Goal: Task Accomplishment & Management: Manage account settings

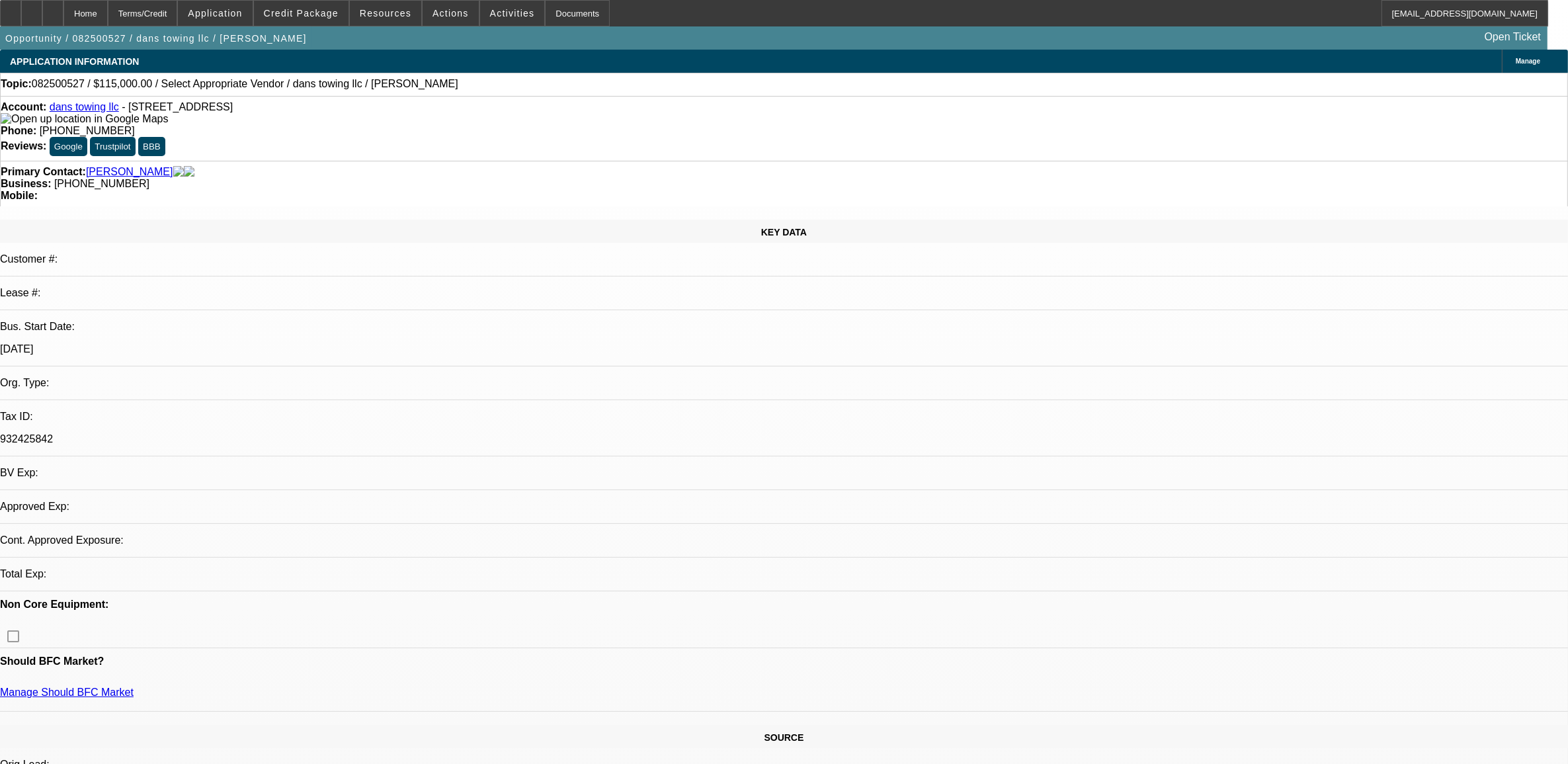
select select "0"
select select "2"
select select "0.1"
select select "4"
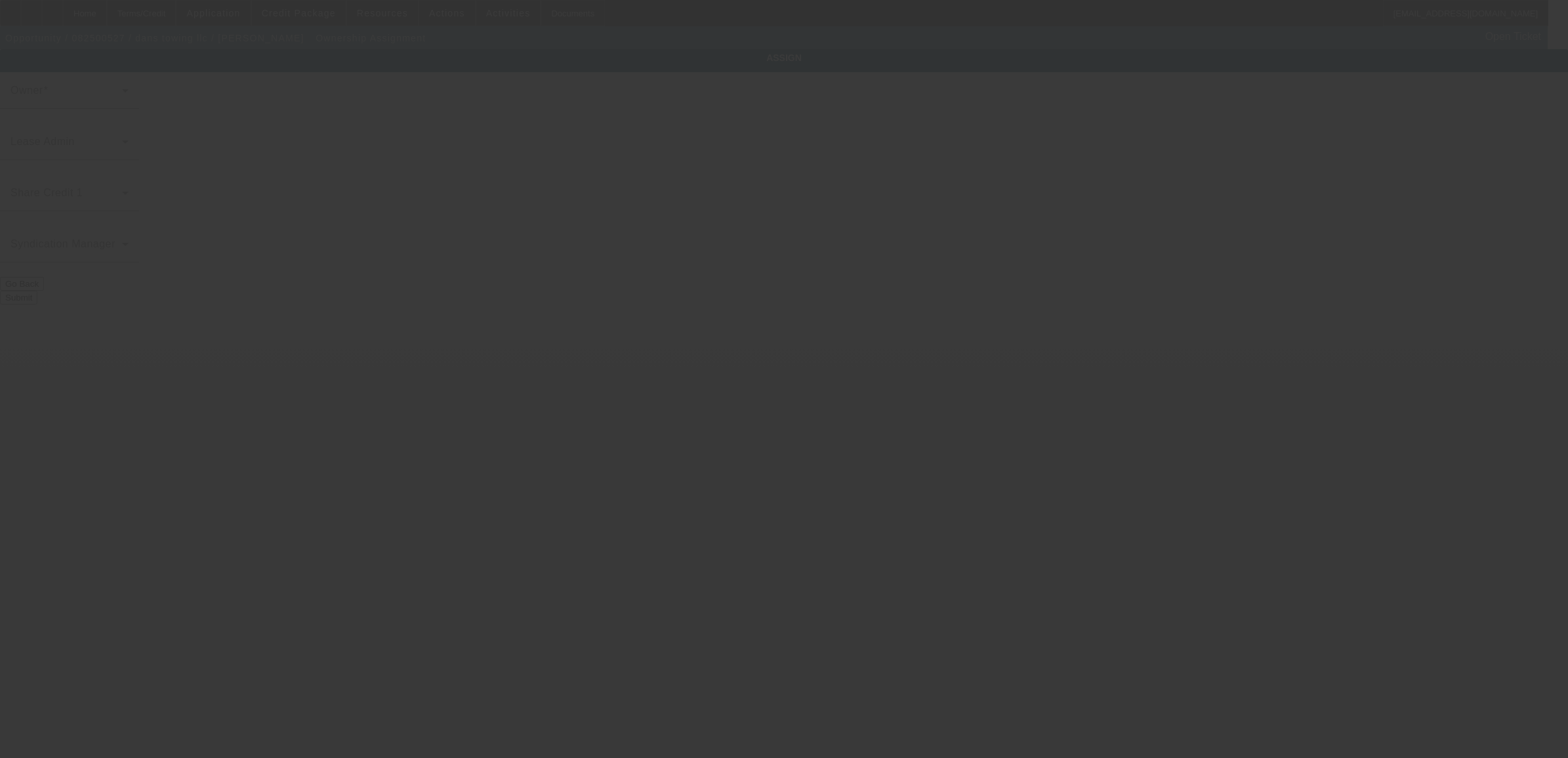
drag, startPoint x: 906, startPoint y: 254, endPoint x: 712, endPoint y: 371, distance: 226.6
click at [704, 371] on div at bounding box center [784, 379] width 1568 height 758
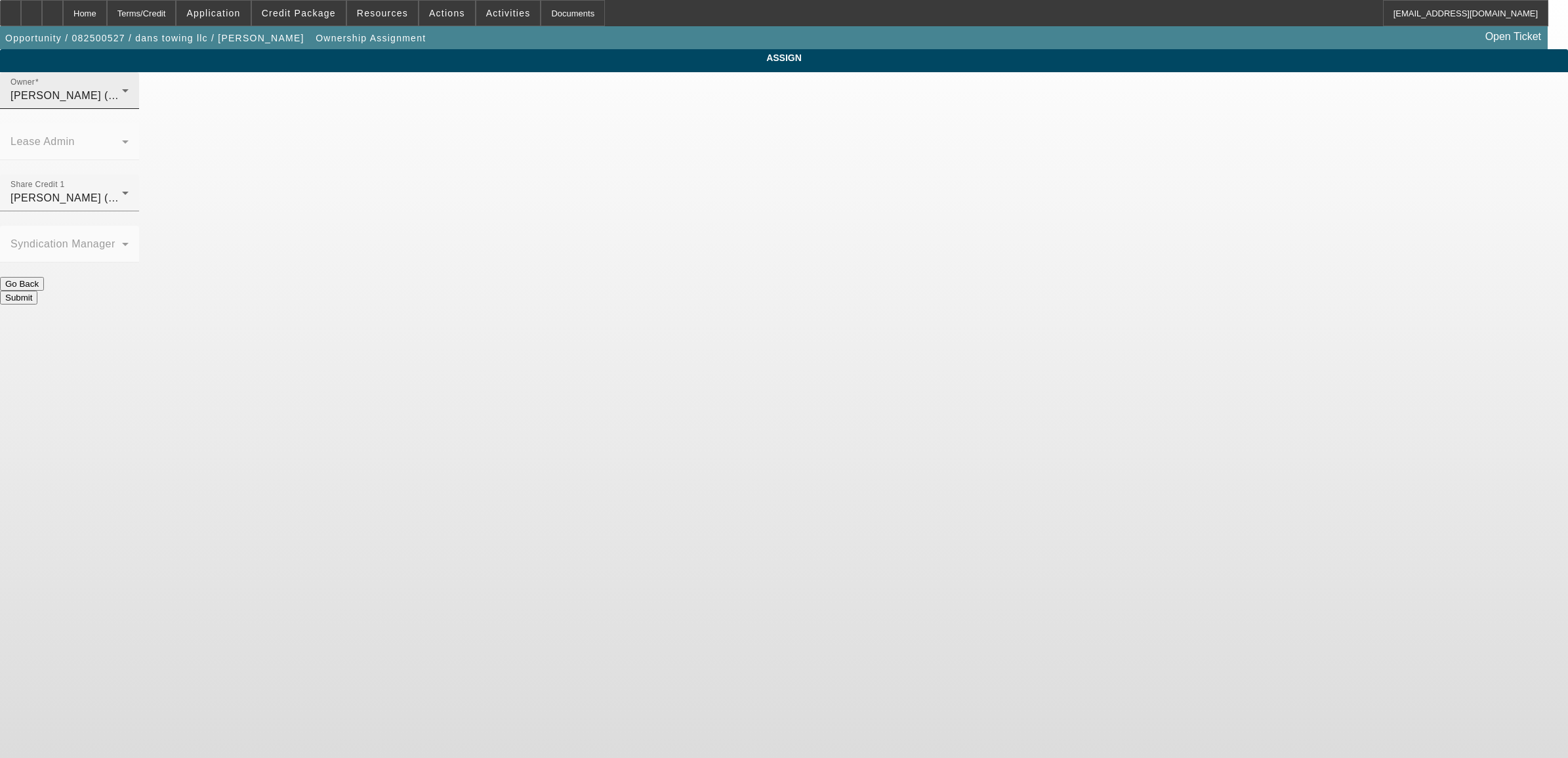
click at [122, 104] on div "[PERSON_NAME] (Lvl 19)" at bounding box center [66, 95] width 111 height 16
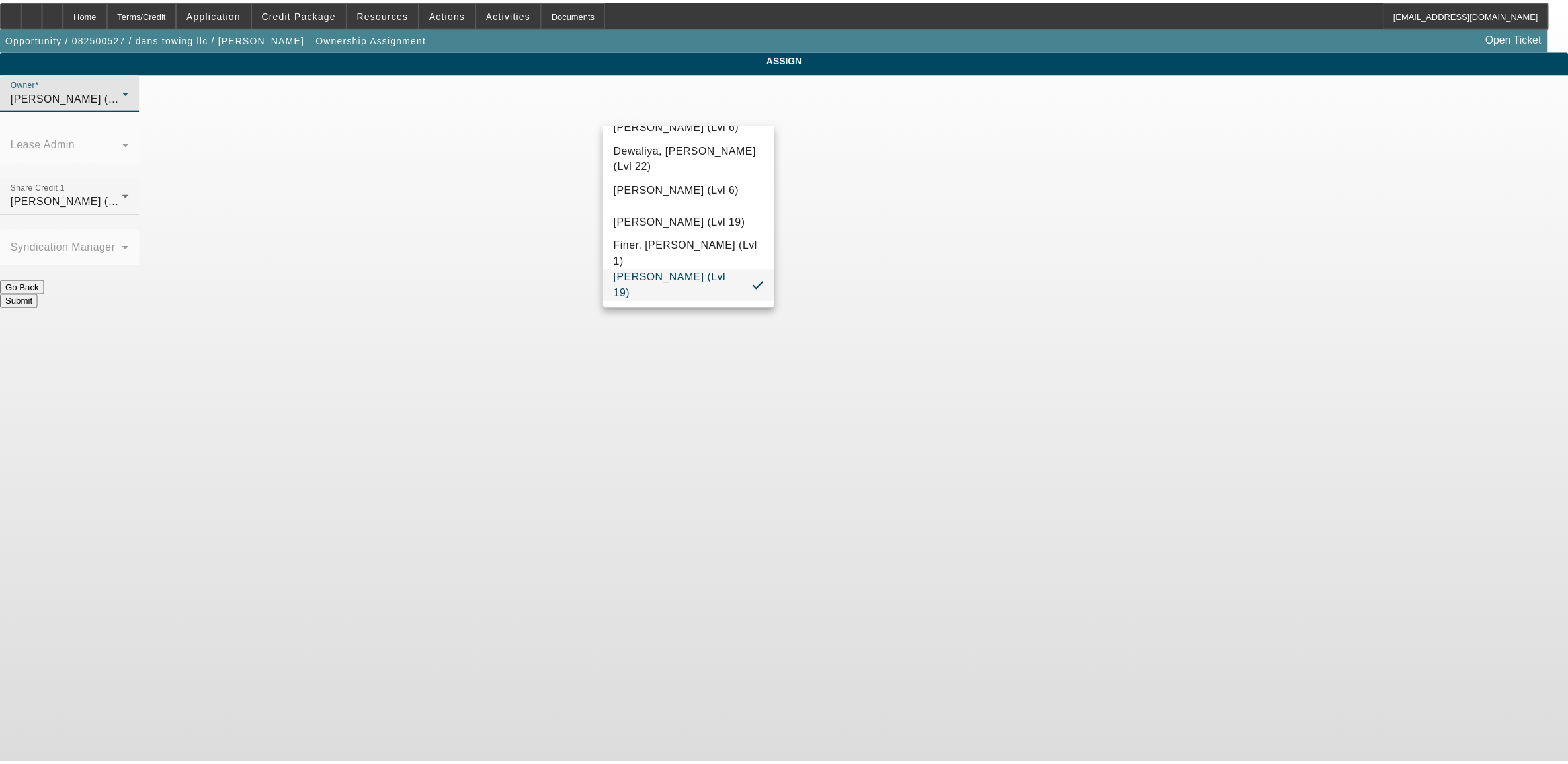
scroll to position [322, 0]
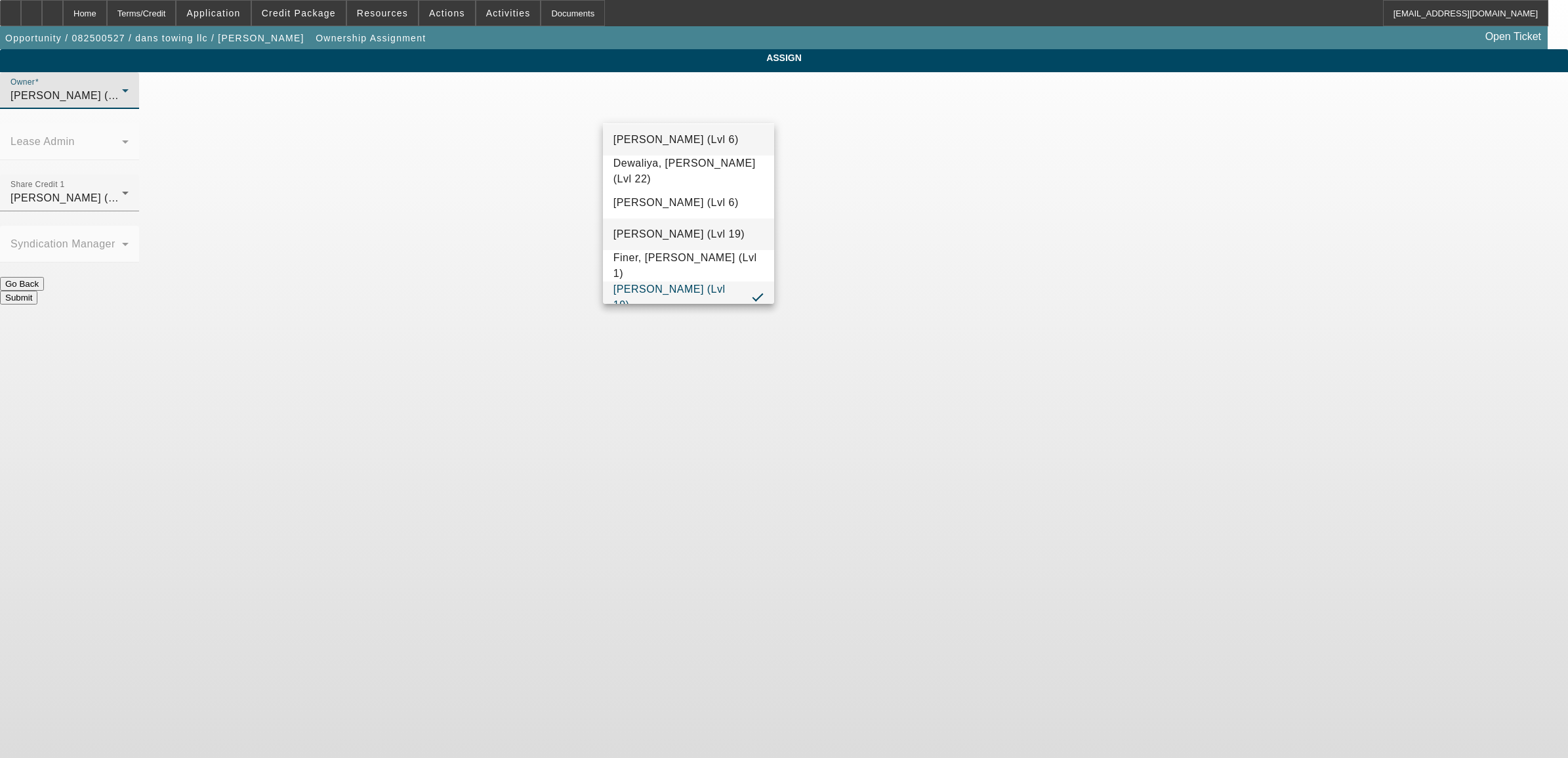
click at [694, 229] on span "[PERSON_NAME] (Lvl 19)" at bounding box center [678, 234] width 131 height 16
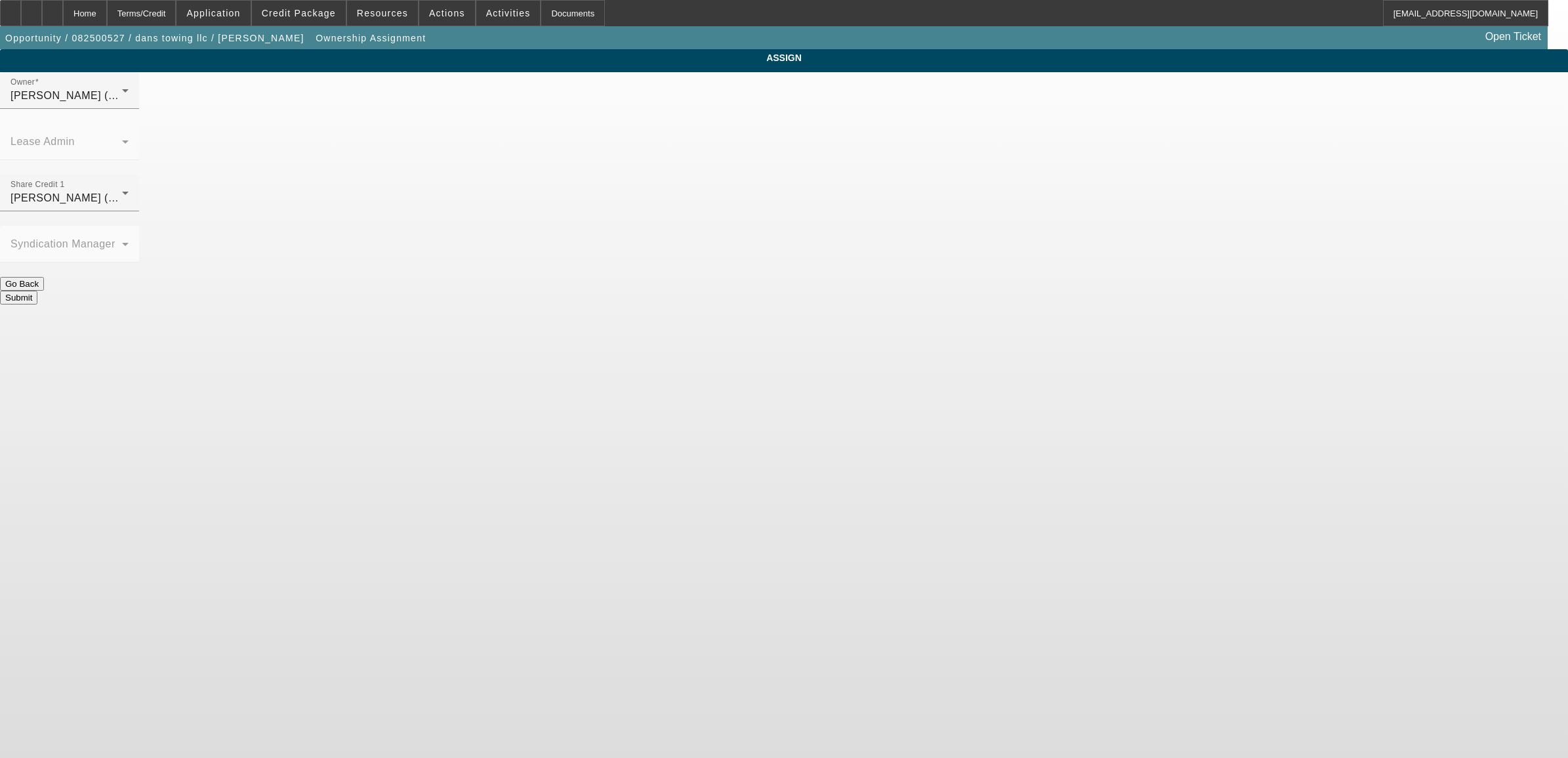
click at [37, 291] on button "Submit" at bounding box center [18, 298] width 37 height 14
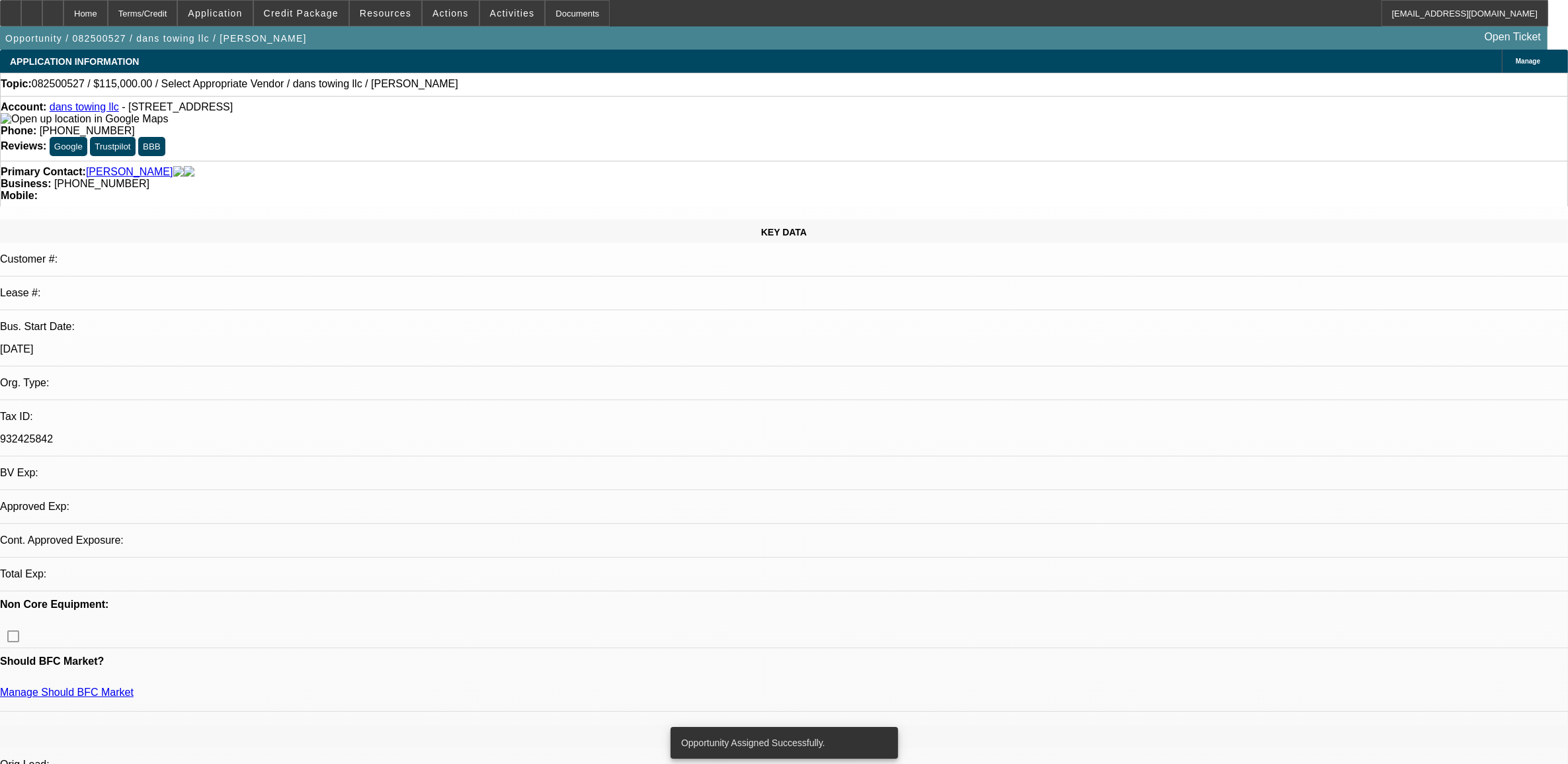
select select "0"
select select "2"
select select "0.1"
select select "4"
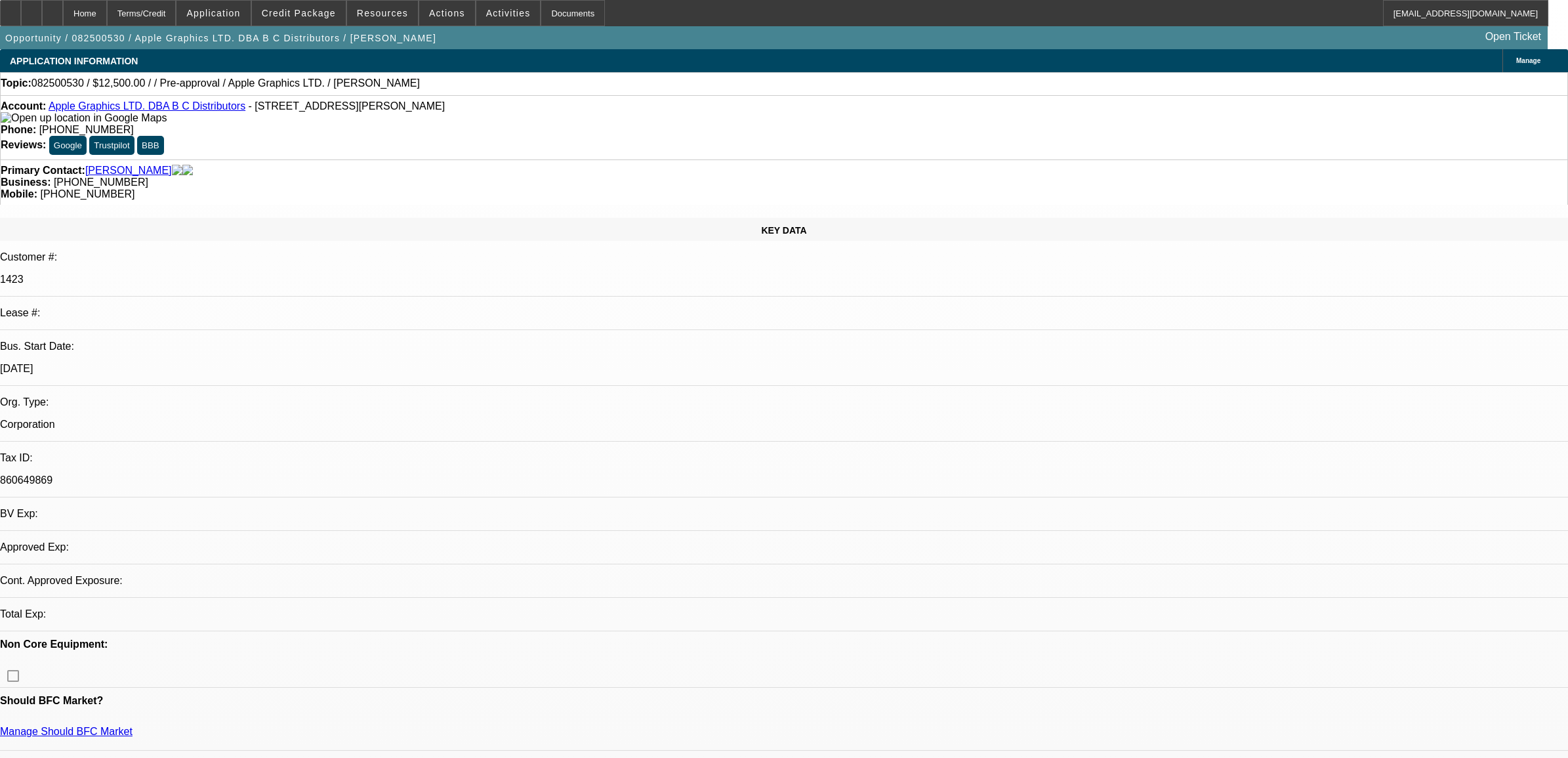
select select "0"
select select "2"
select select "0.1"
select select "4"
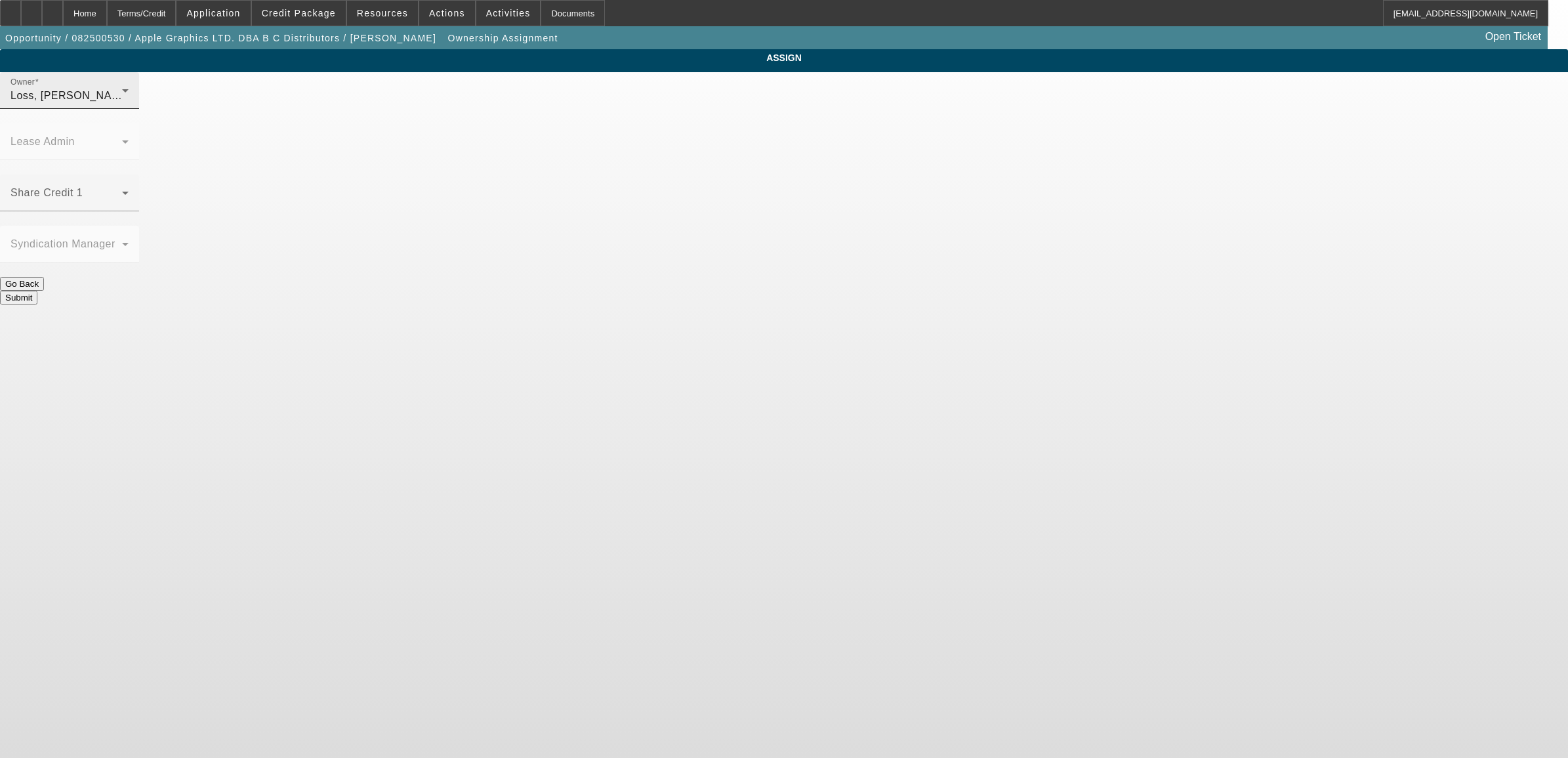
click at [122, 104] on div "Loss, [PERSON_NAME] (Lvl 1)" at bounding box center [66, 95] width 111 height 16
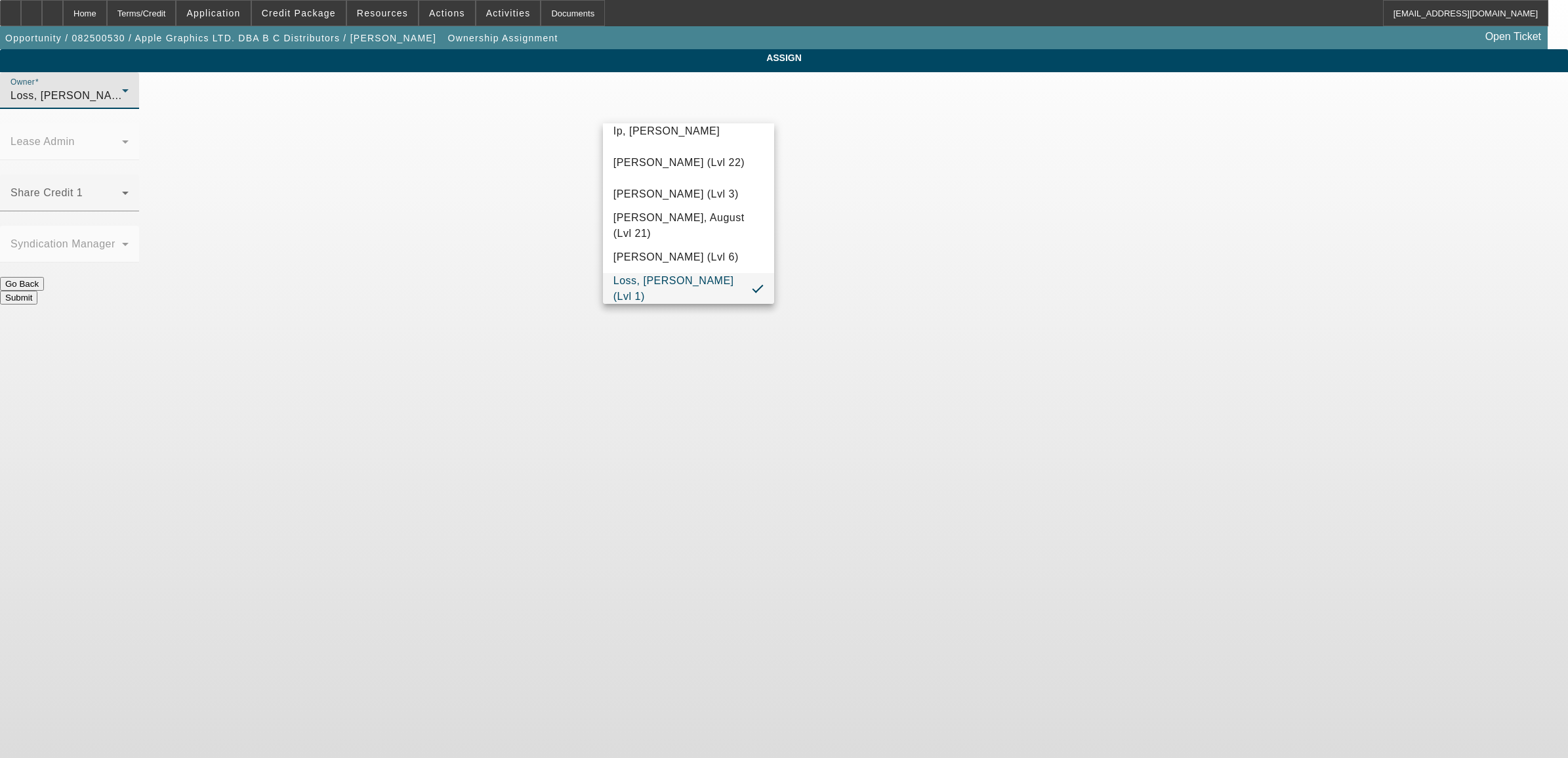
scroll to position [320, 0]
click at [676, 242] on span "[PERSON_NAME] (Lvl 19)" at bounding box center [678, 234] width 131 height 16
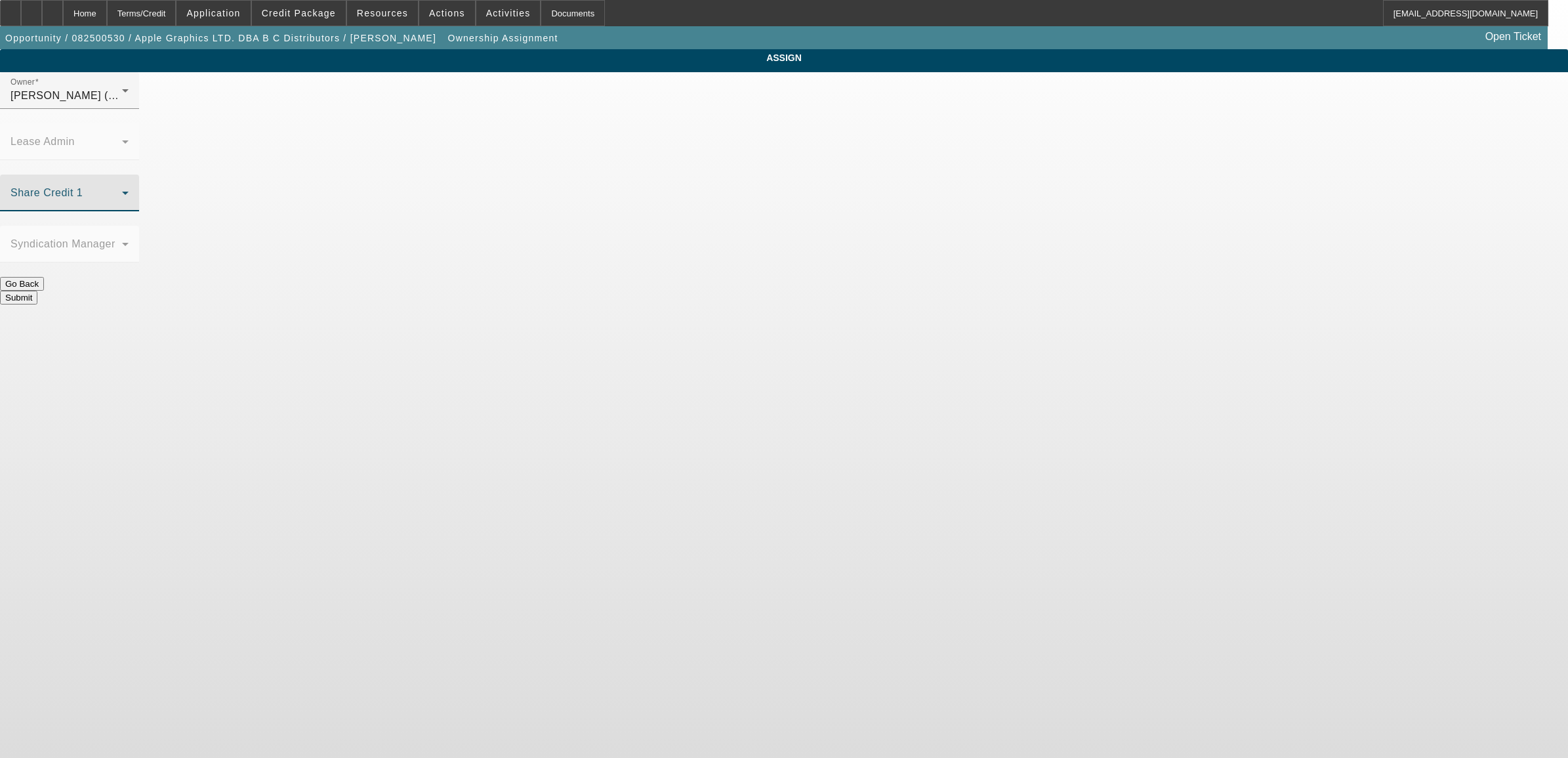
click at [122, 190] on span at bounding box center [66, 198] width 111 height 16
click at [687, 345] on span "Loss, [PERSON_NAME] (Lvl 1)" at bounding box center [688, 353] width 150 height 32
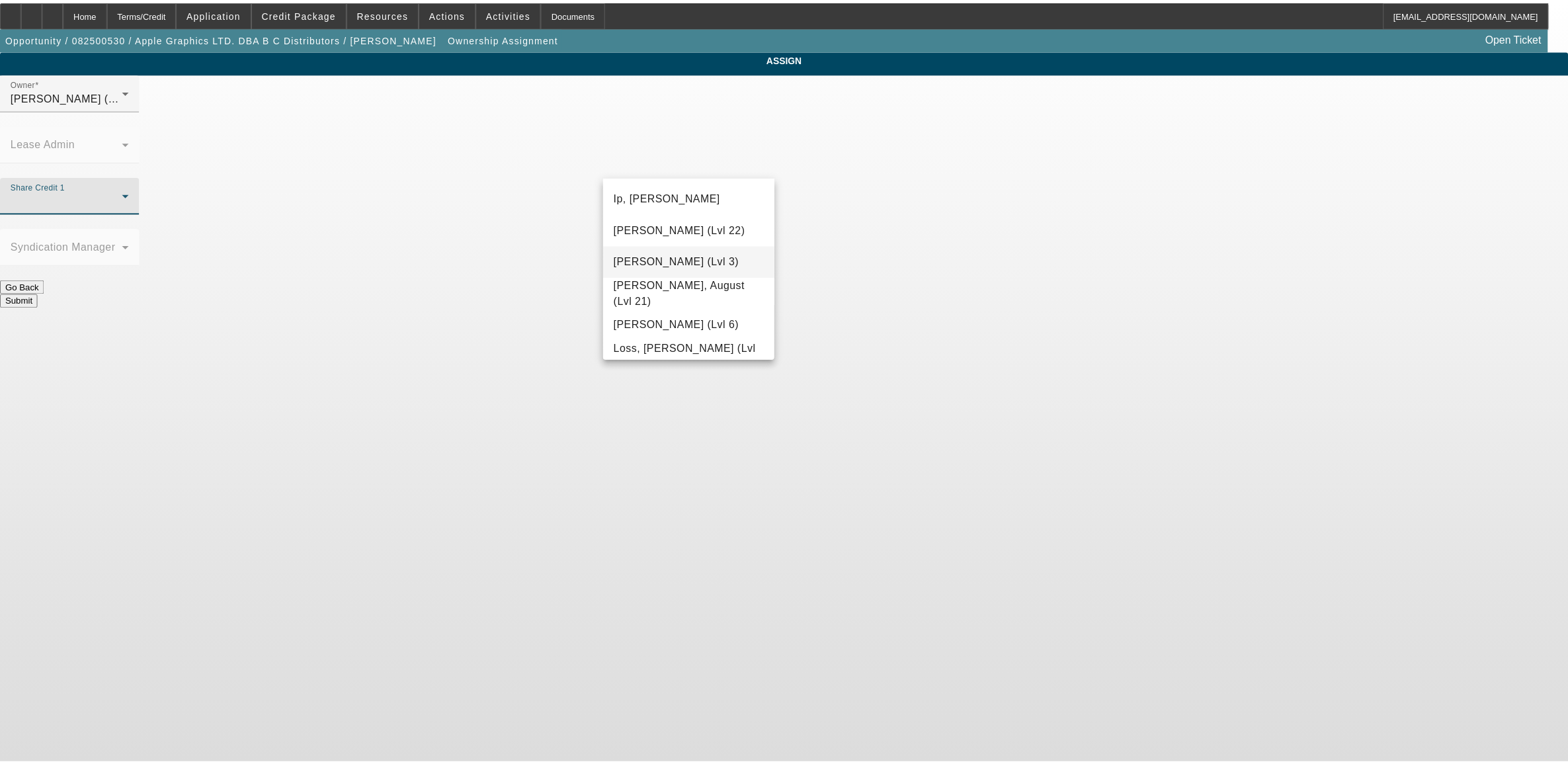
scroll to position [903, 0]
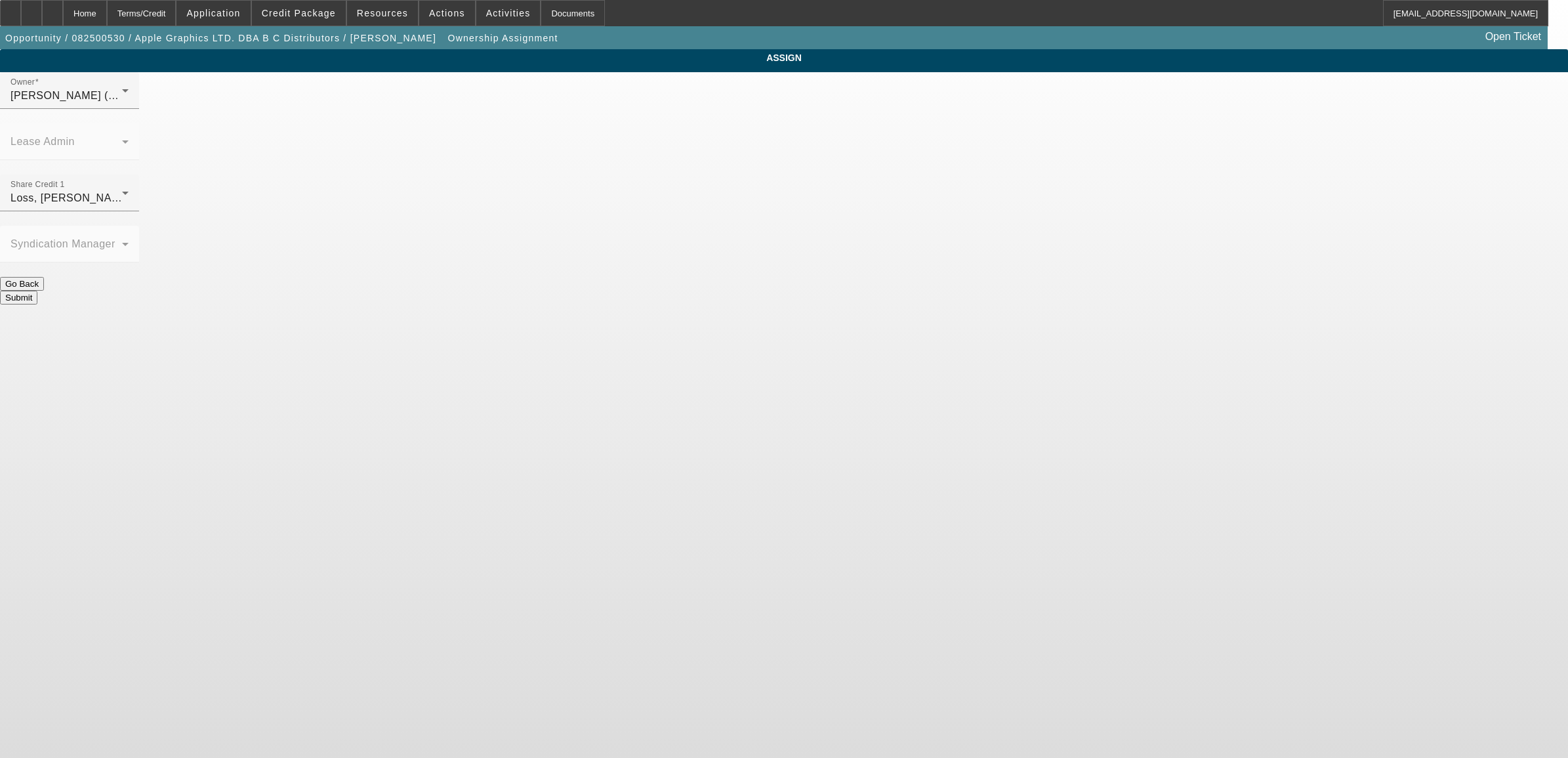
click at [37, 291] on button "Submit" at bounding box center [18, 298] width 37 height 14
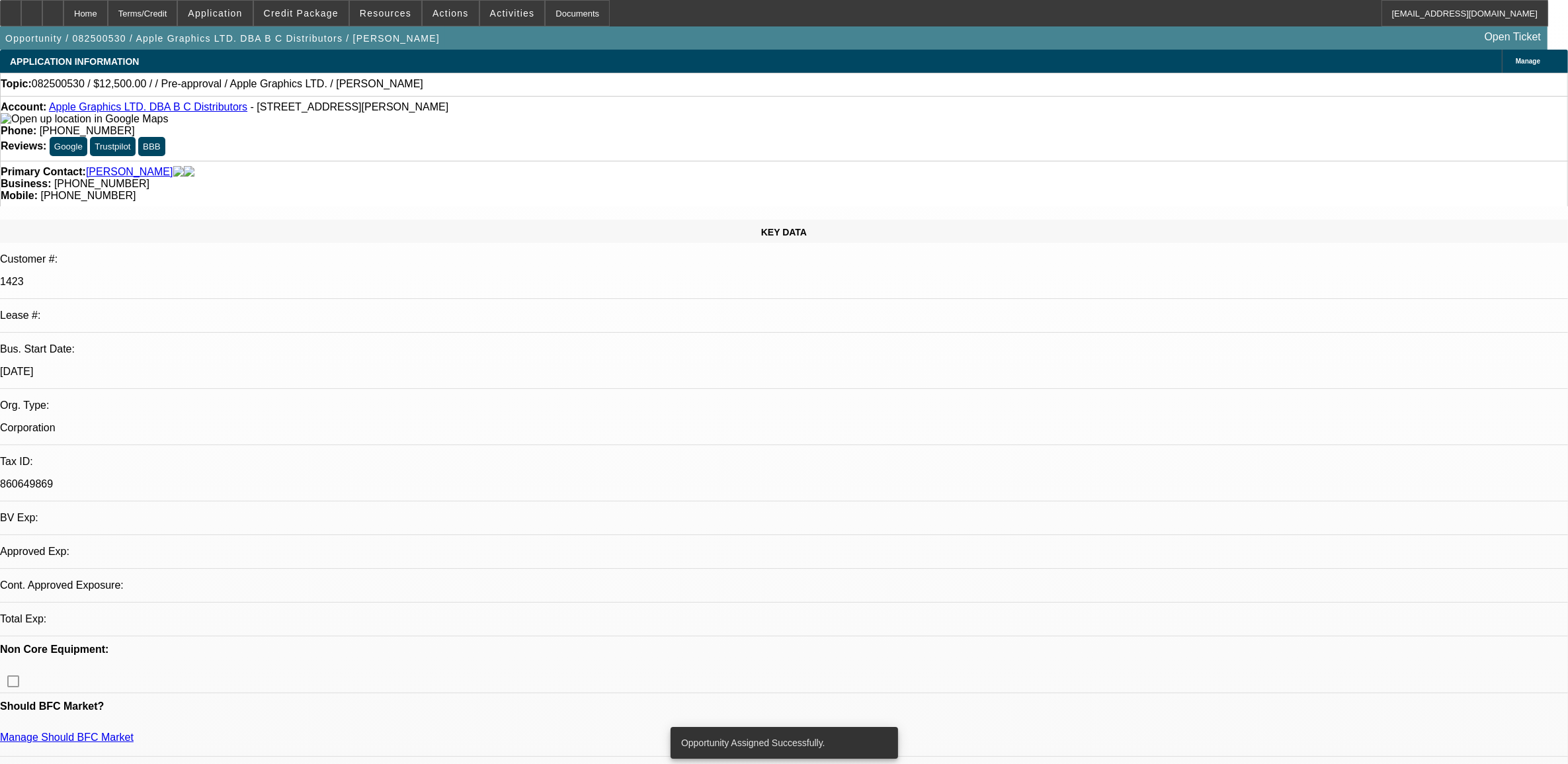
select select "0"
select select "2"
select select "0.1"
select select "4"
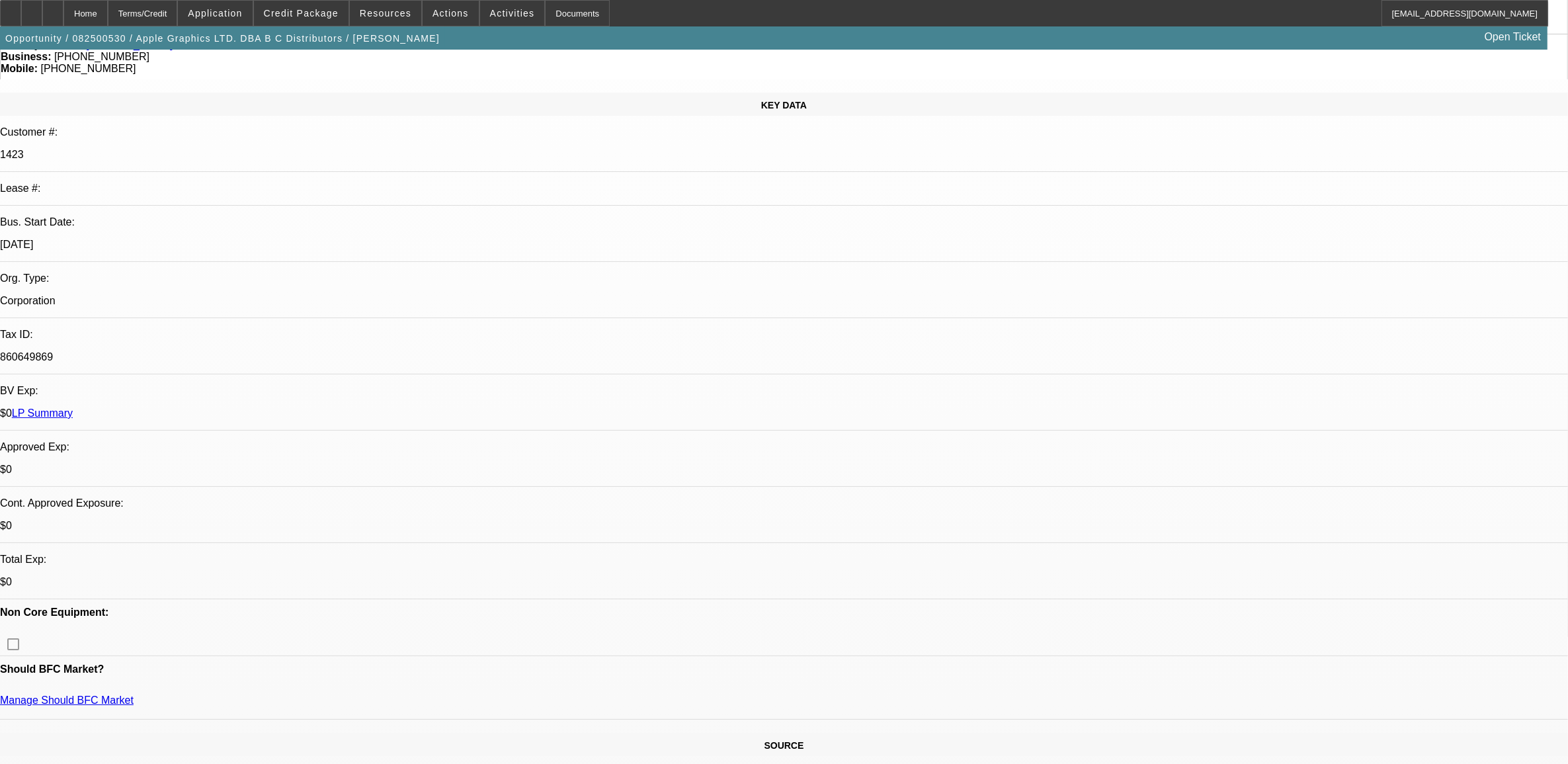
scroll to position [248, 0]
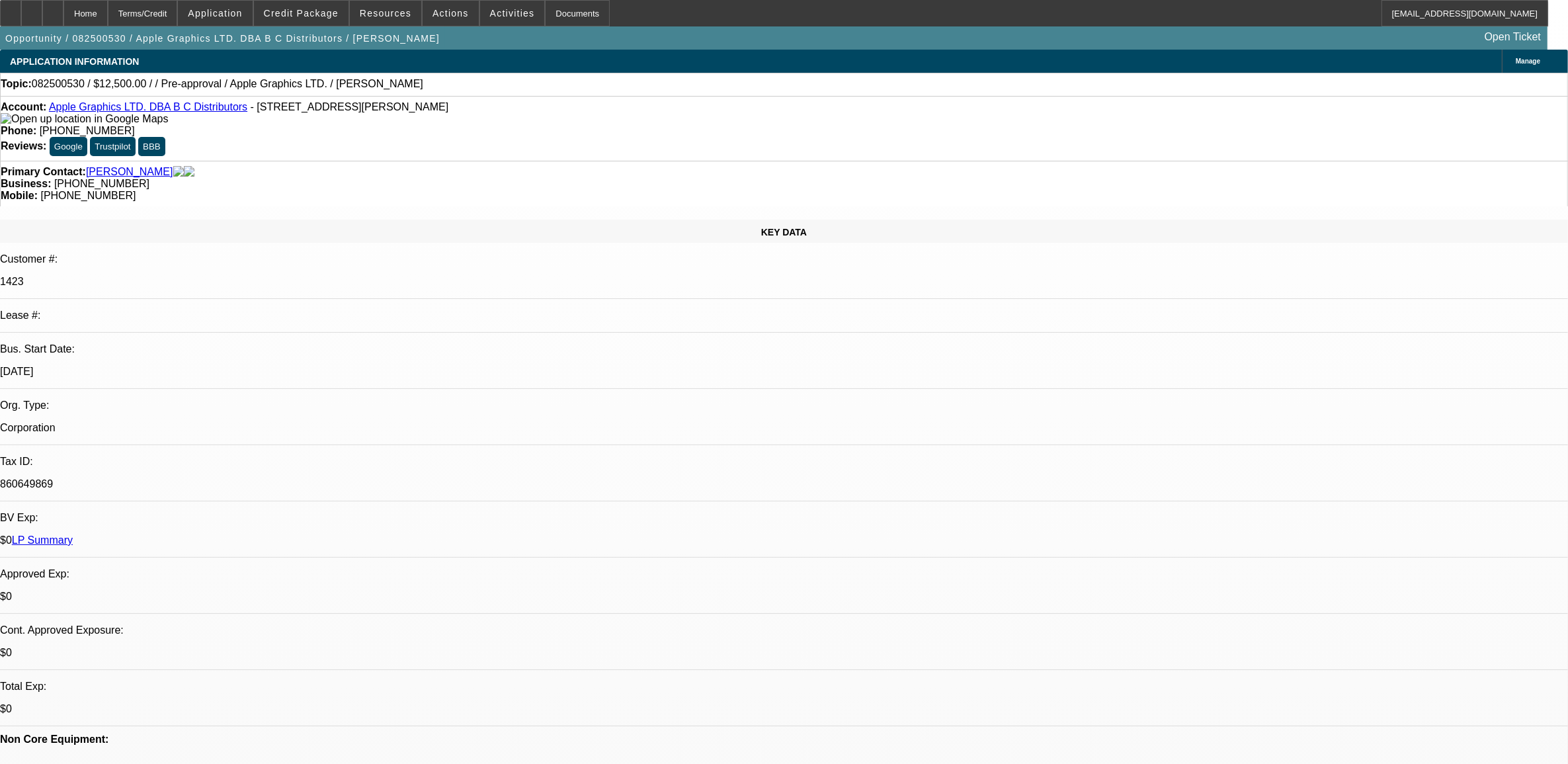
select select "0"
select select "2"
select select "0.1"
select select "4"
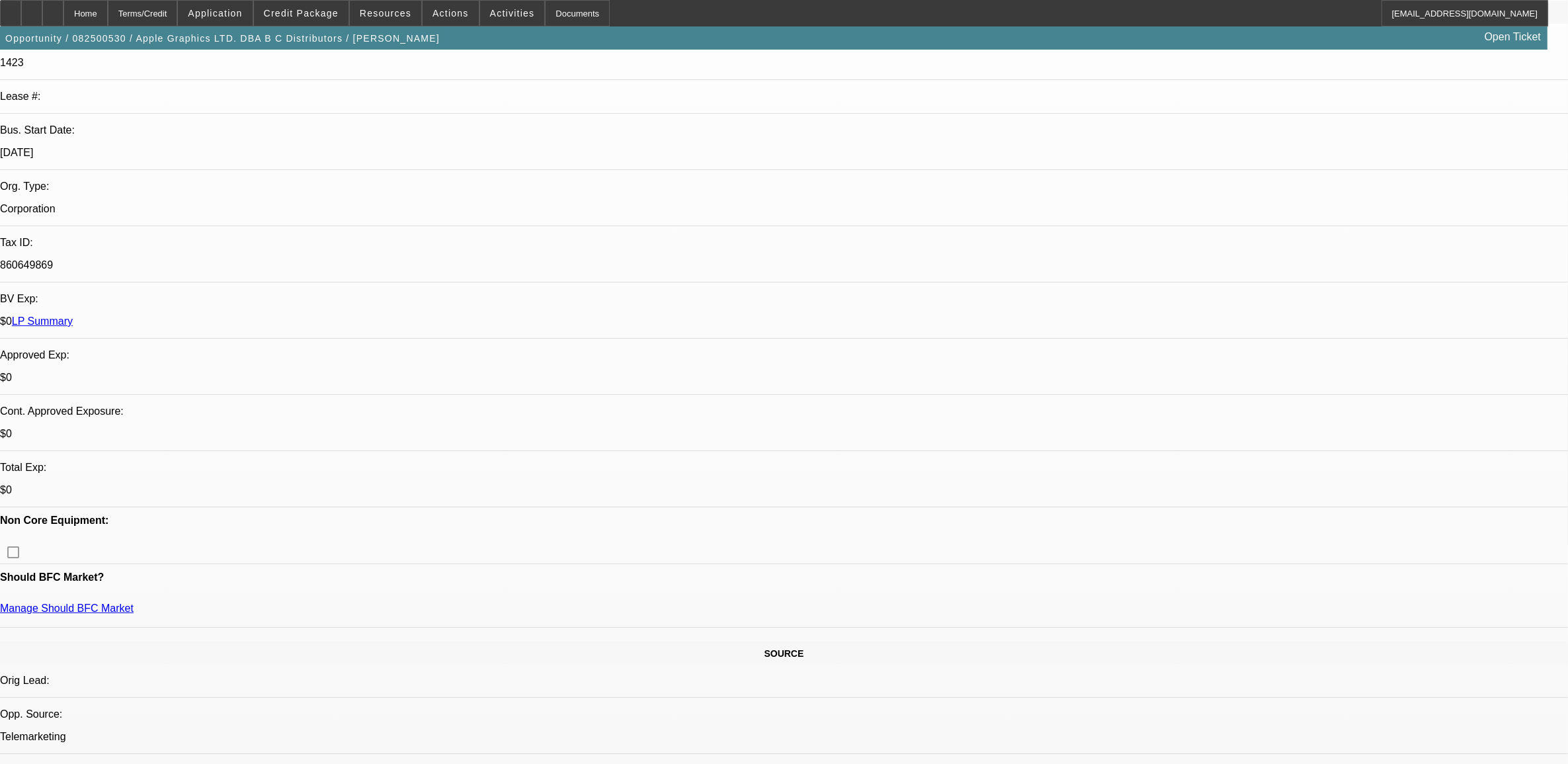
scroll to position [248, 0]
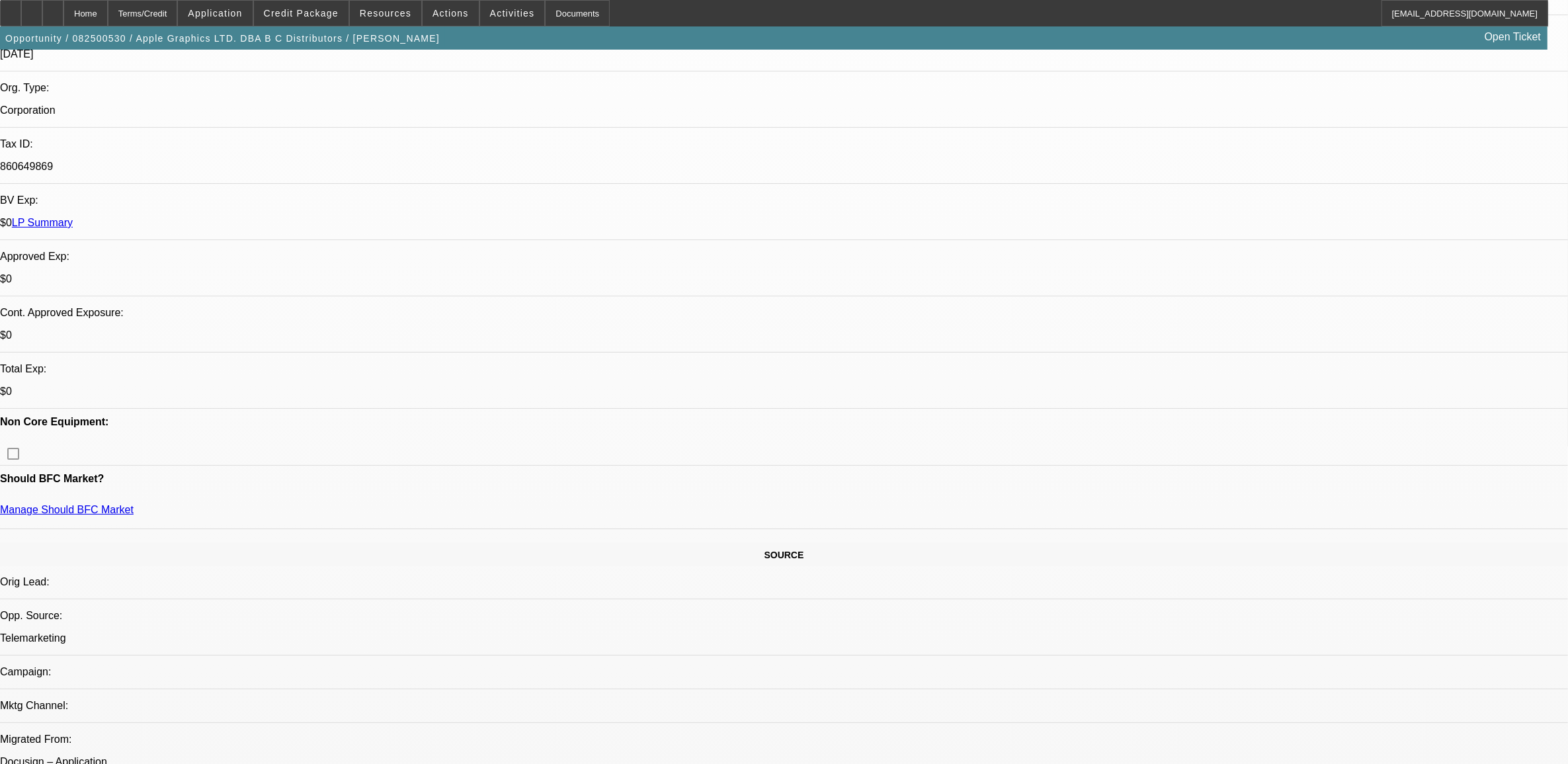
scroll to position [330, 0]
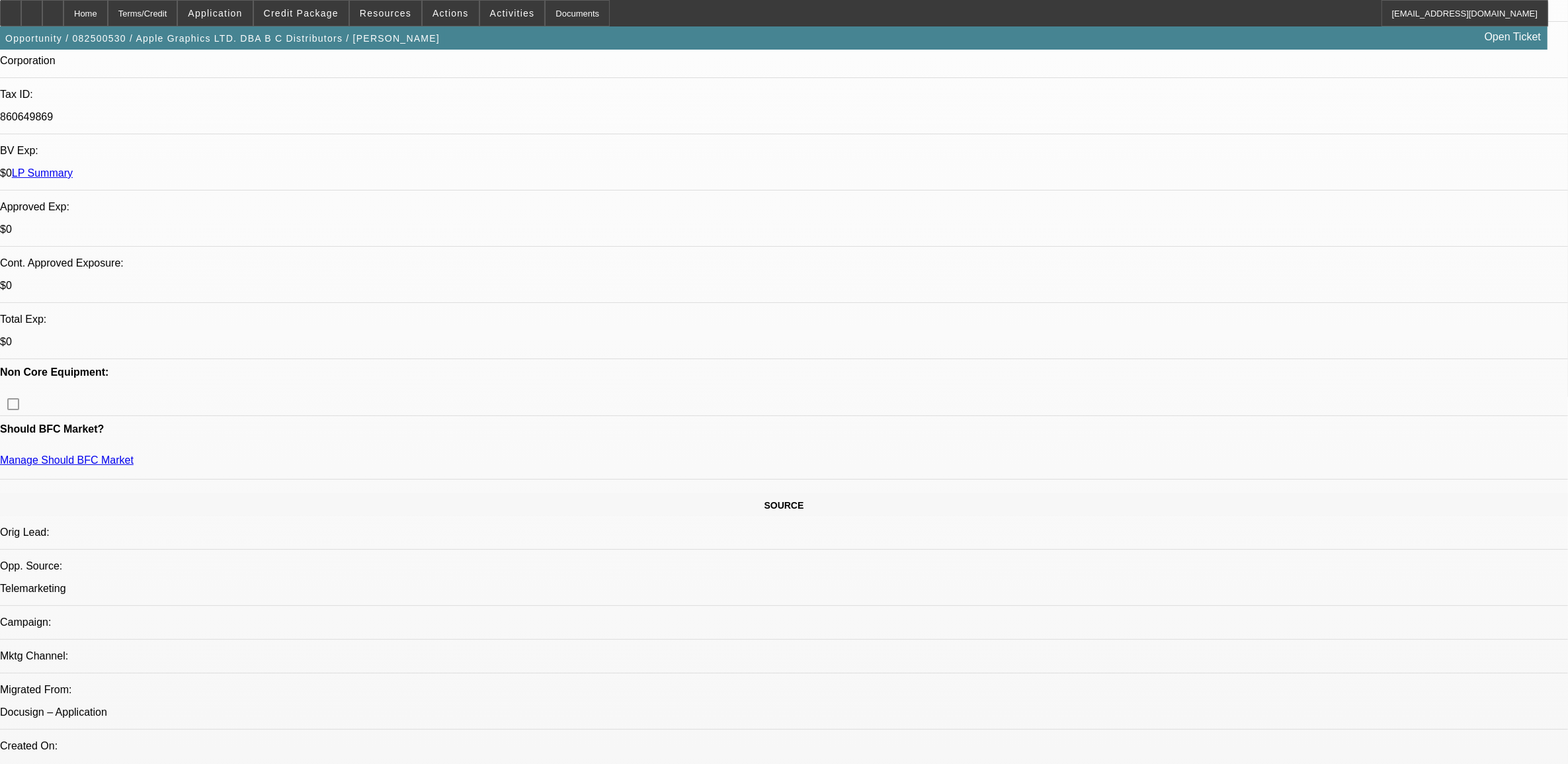
scroll to position [0, 0]
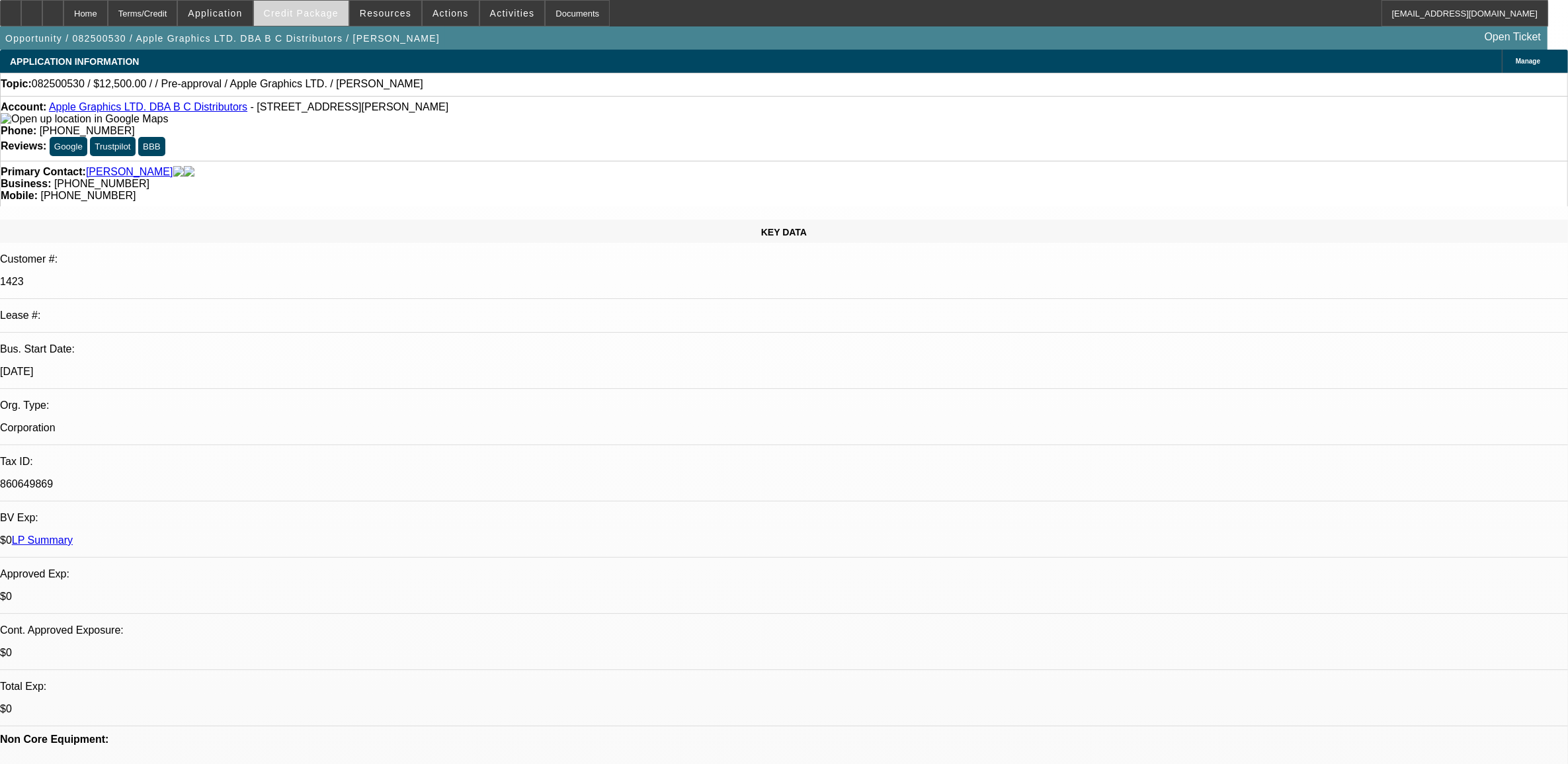
click at [311, 21] on span at bounding box center [301, 14] width 95 height 32
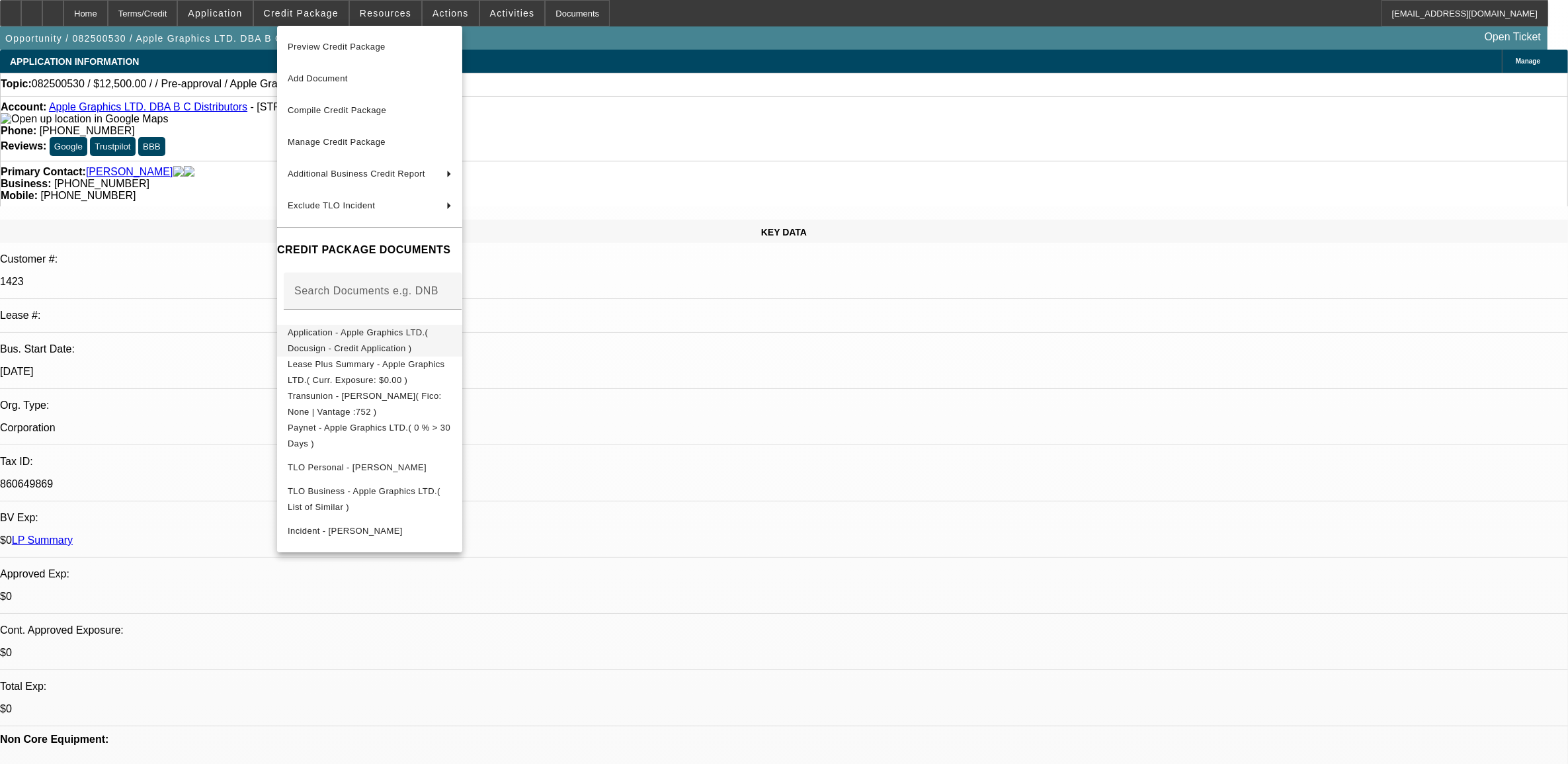
click at [380, 340] on span "Application - Apple Graphics LTD.( Docusign - Credit Application )" at bounding box center [369, 340] width 164 height 32
